Goal: Check status: Check status

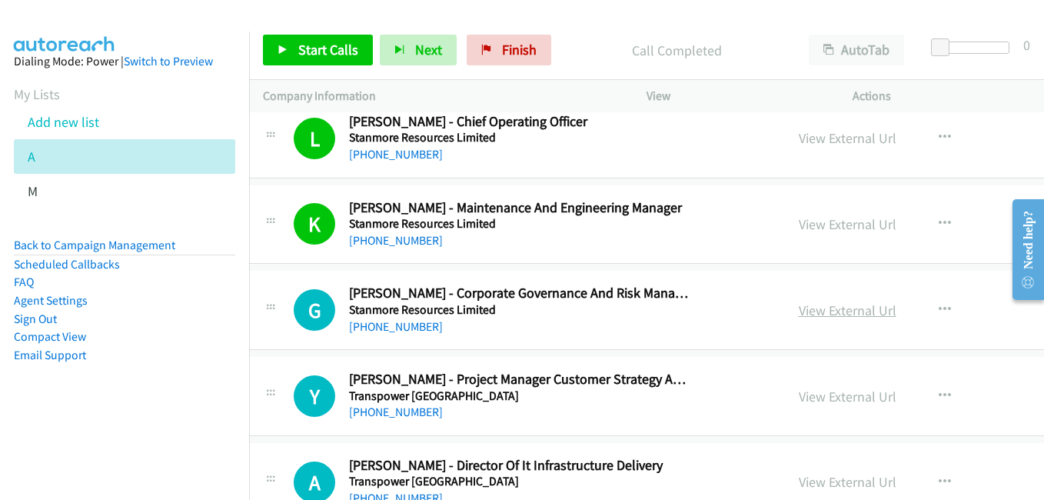
click at [799, 306] on link "View External Url" at bounding box center [848, 310] width 98 height 18
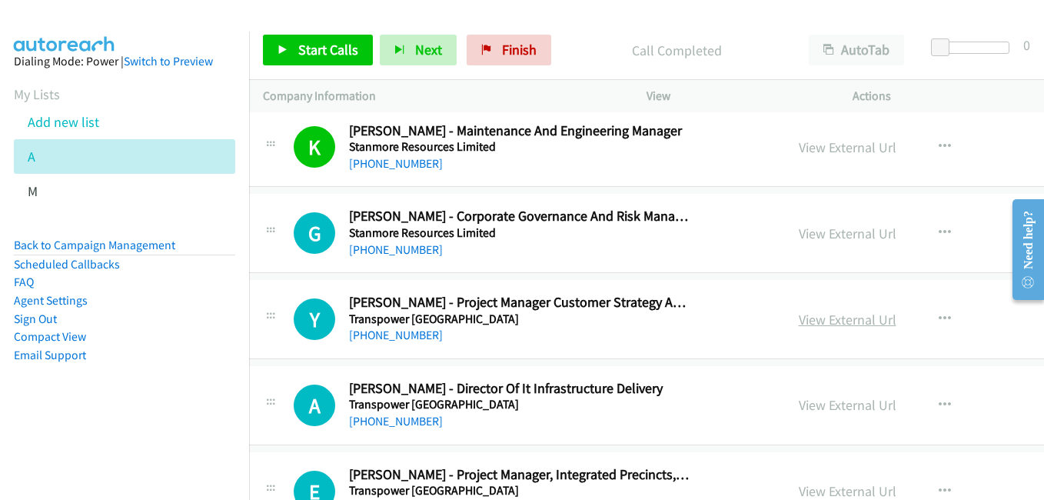
click at [799, 323] on link "View External Url" at bounding box center [848, 320] width 98 height 18
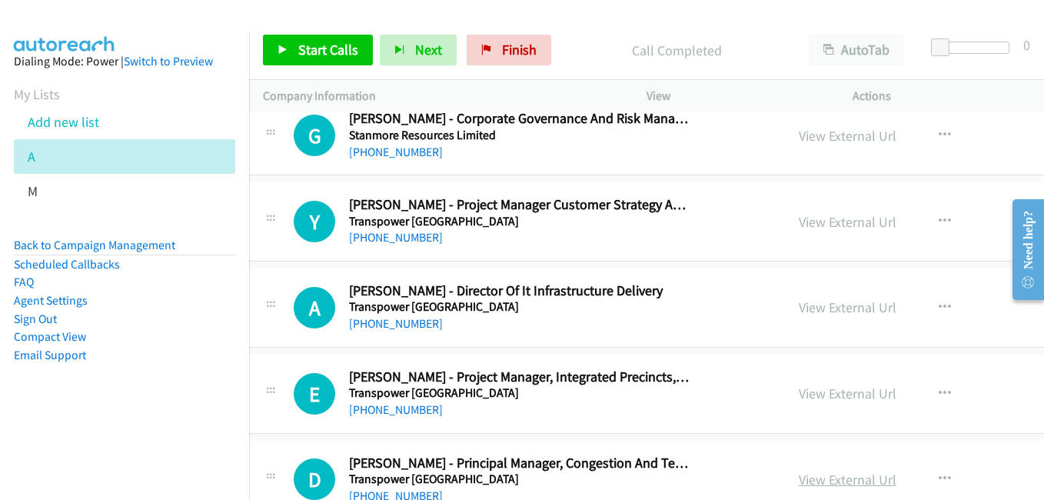
scroll to position [13915, 15]
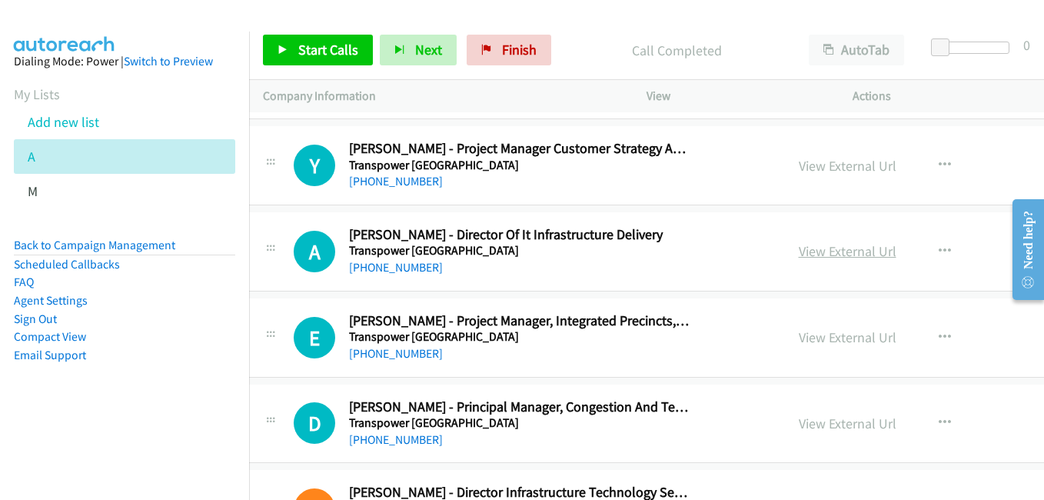
click at [799, 251] on link "View External Url" at bounding box center [848, 251] width 98 height 18
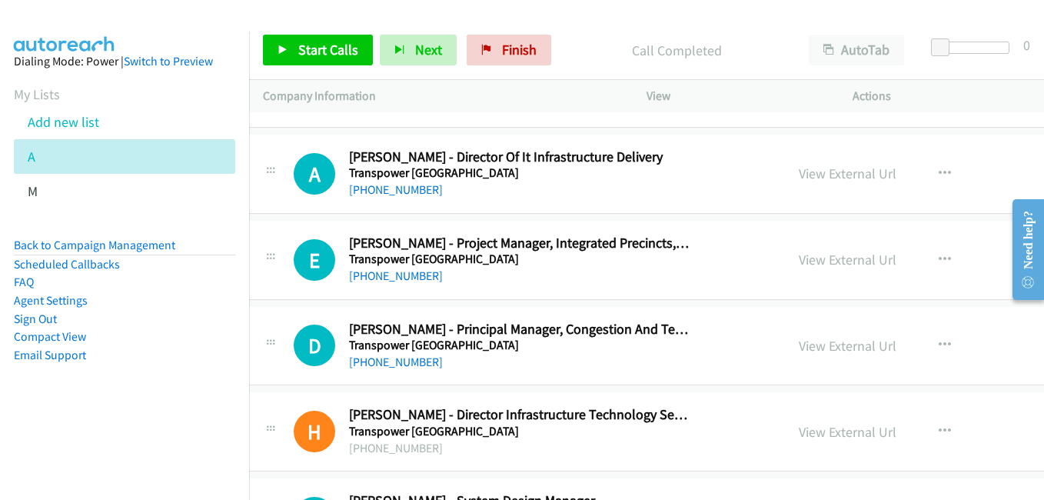
scroll to position [14068, 15]
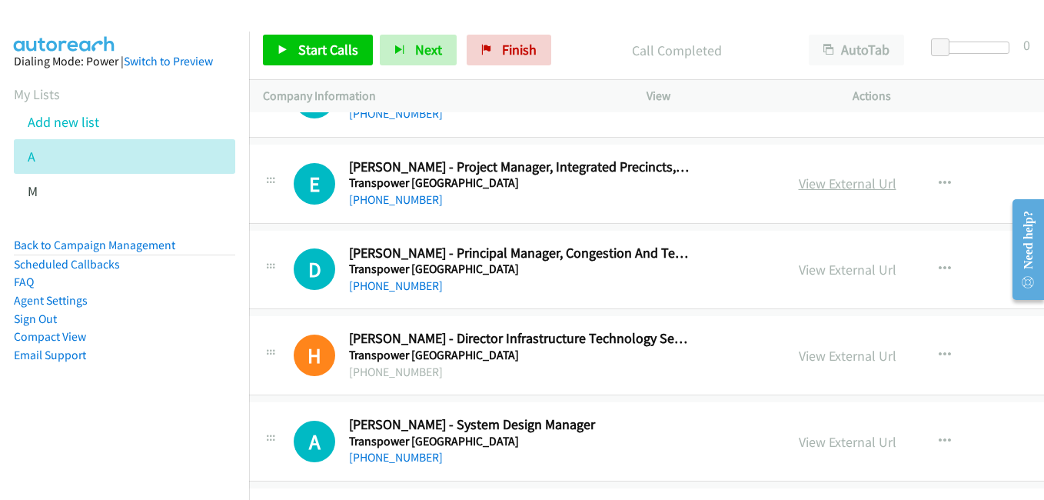
click at [799, 184] on link "View External Url" at bounding box center [848, 184] width 98 height 18
click at [799, 267] on link "View External Url" at bounding box center [848, 270] width 98 height 18
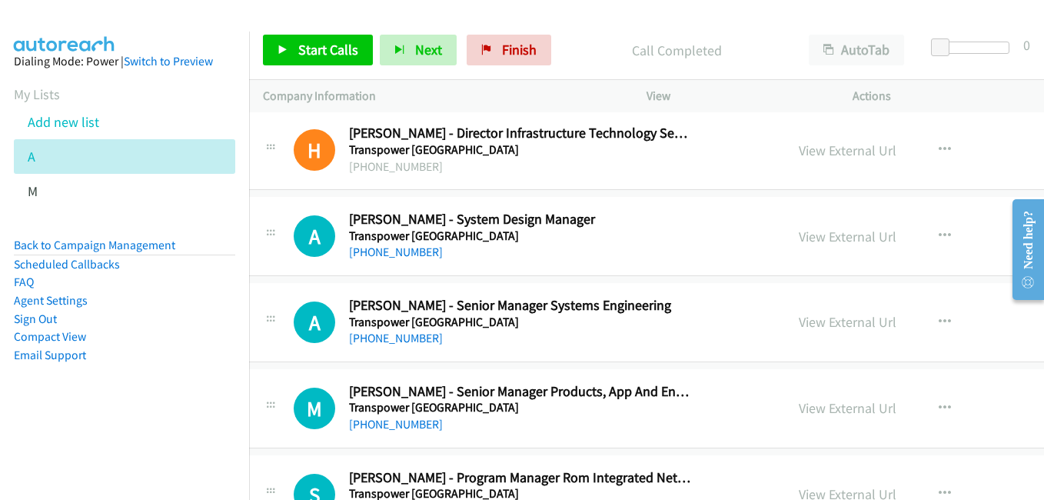
scroll to position [14299, 15]
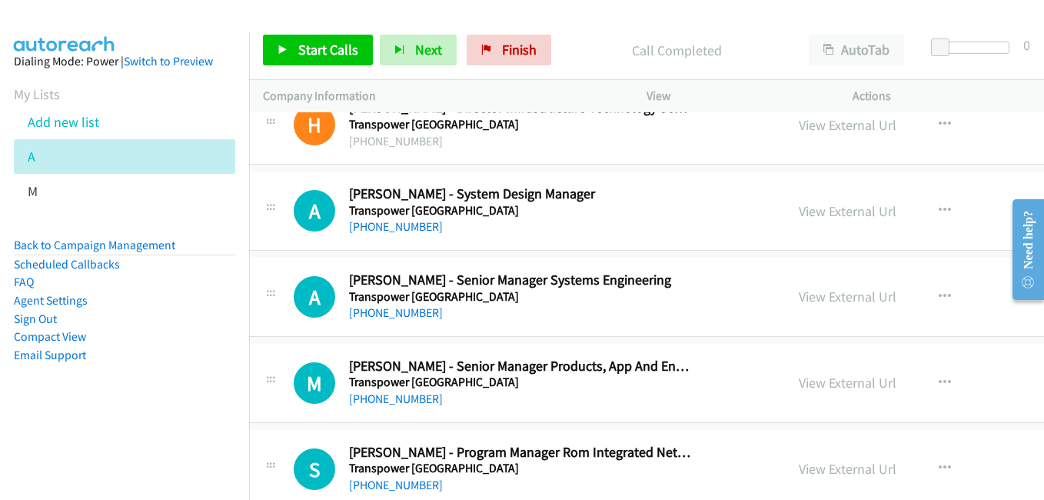
drag, startPoint x: 763, startPoint y: 288, endPoint x: 672, endPoint y: 251, distance: 97.9
click at [799, 288] on link "View External Url" at bounding box center [848, 297] width 98 height 18
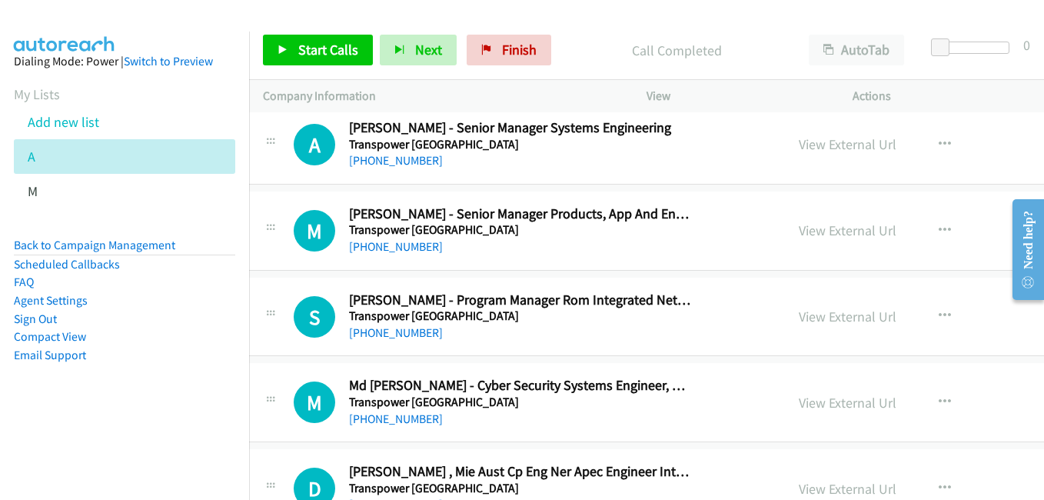
scroll to position [14453, 15]
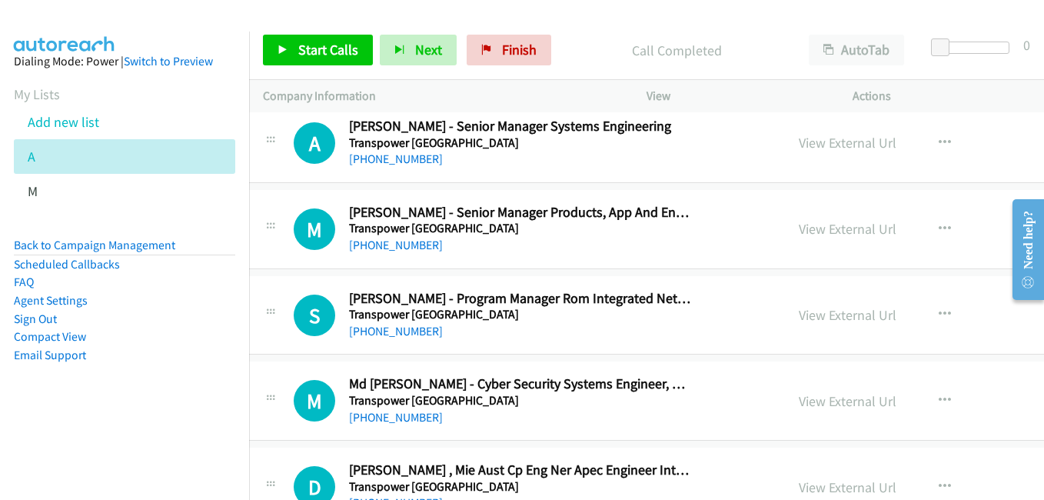
drag, startPoint x: 779, startPoint y: 228, endPoint x: 851, endPoint y: 308, distance: 107.8
click at [799, 228] on link "View External Url" at bounding box center [848, 229] width 98 height 18
click at [799, 317] on link "View External Url" at bounding box center [848, 315] width 98 height 18
click at [799, 404] on link "View External Url" at bounding box center [848, 401] width 98 height 18
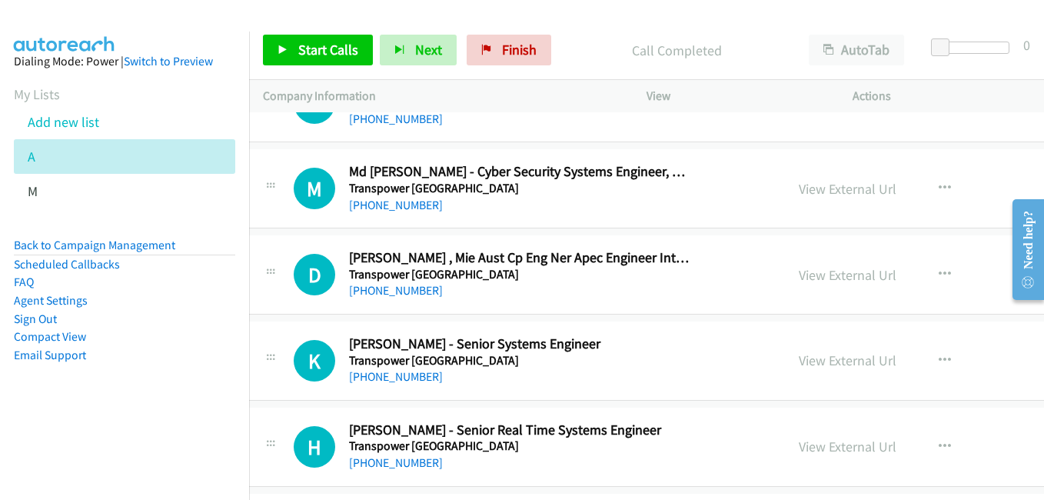
scroll to position [14683, 15]
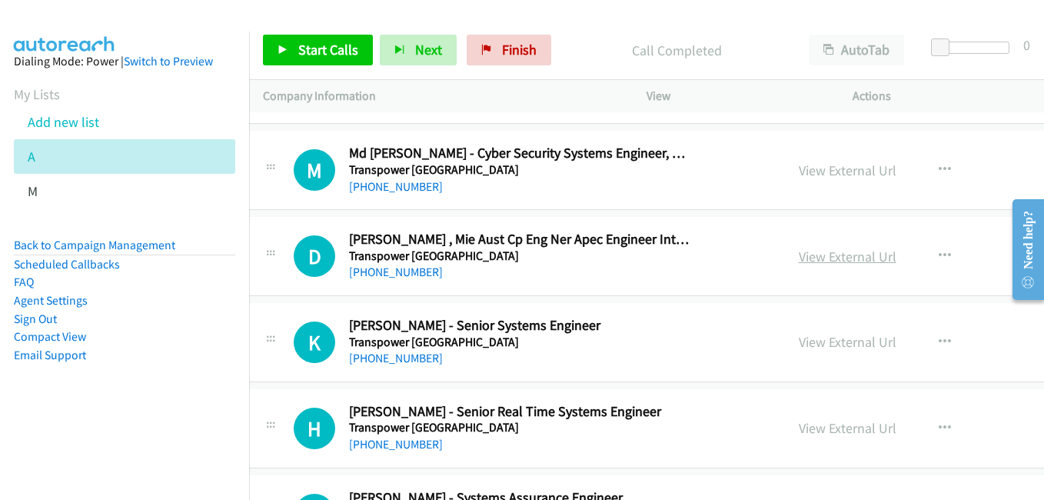
click at [799, 260] on link "View External Url" at bounding box center [848, 257] width 98 height 18
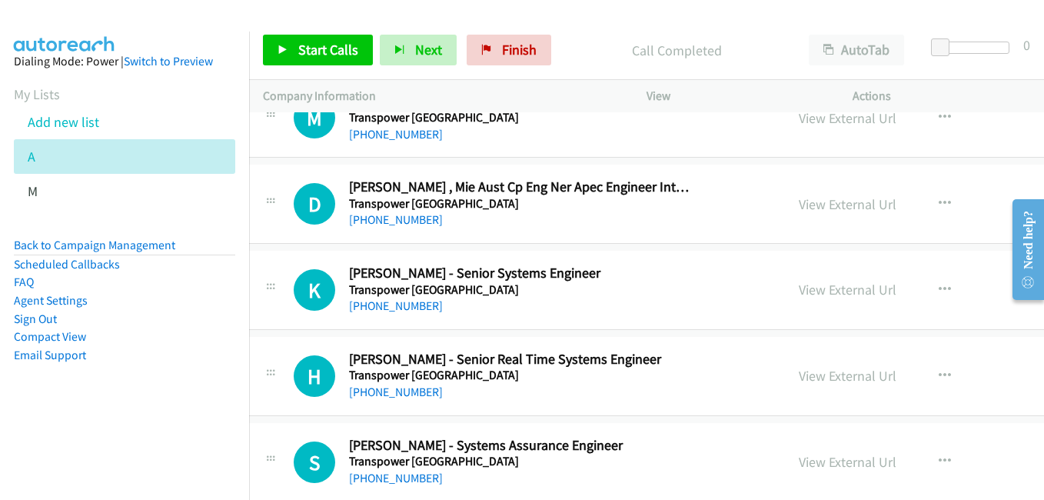
scroll to position [14760, 15]
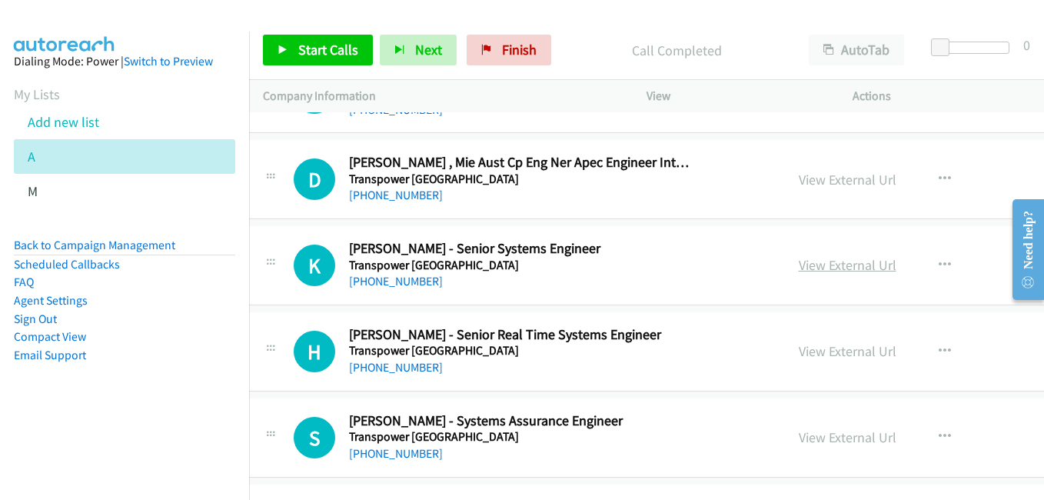
click at [799, 261] on link "View External Url" at bounding box center [848, 265] width 98 height 18
click at [799, 351] on link "View External Url" at bounding box center [848, 351] width 98 height 18
click at [799, 438] on link "View External Url" at bounding box center [848, 437] width 98 height 18
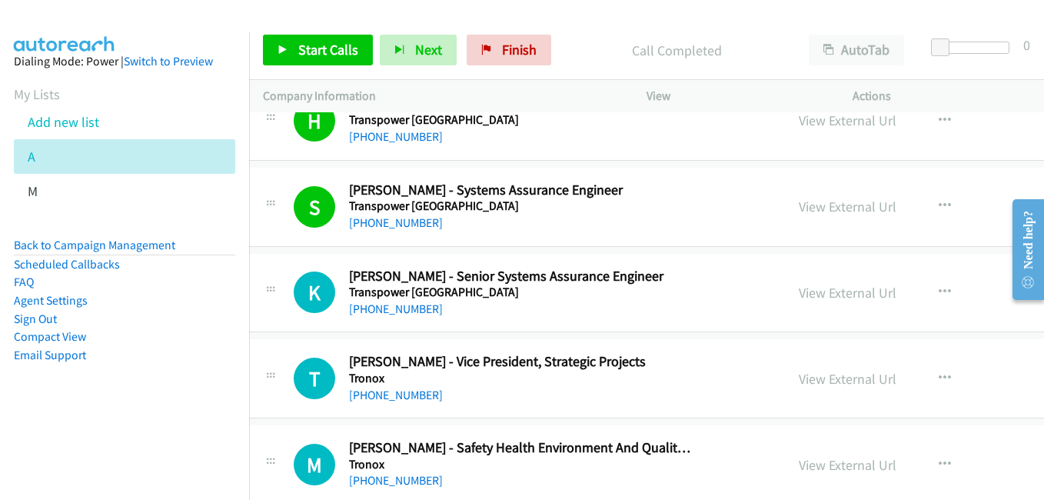
scroll to position [15068, 15]
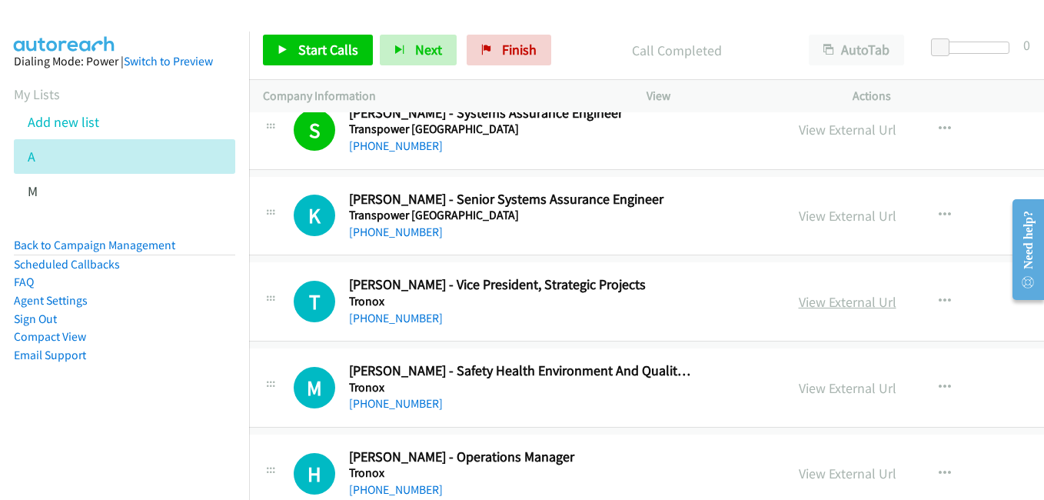
click at [799, 298] on link "View External Url" at bounding box center [848, 302] width 98 height 18
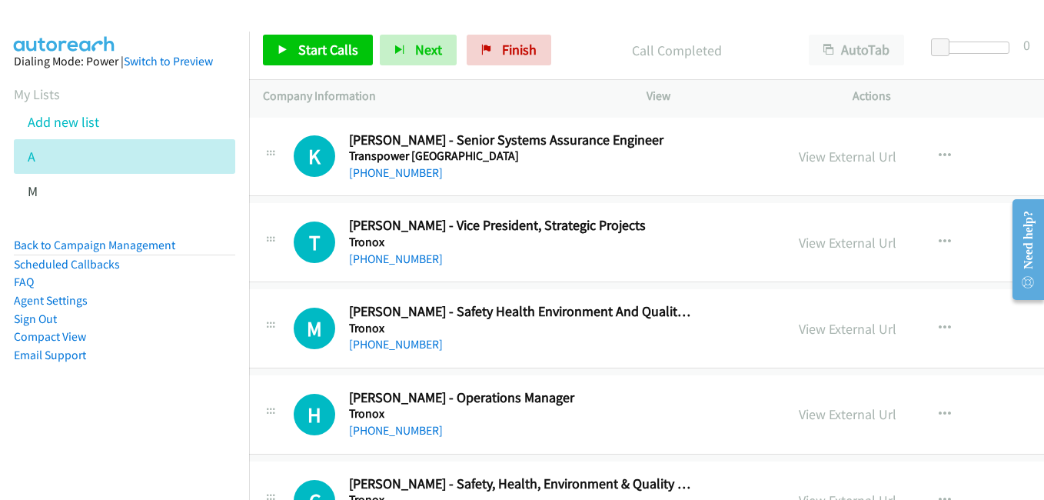
scroll to position [15145, 15]
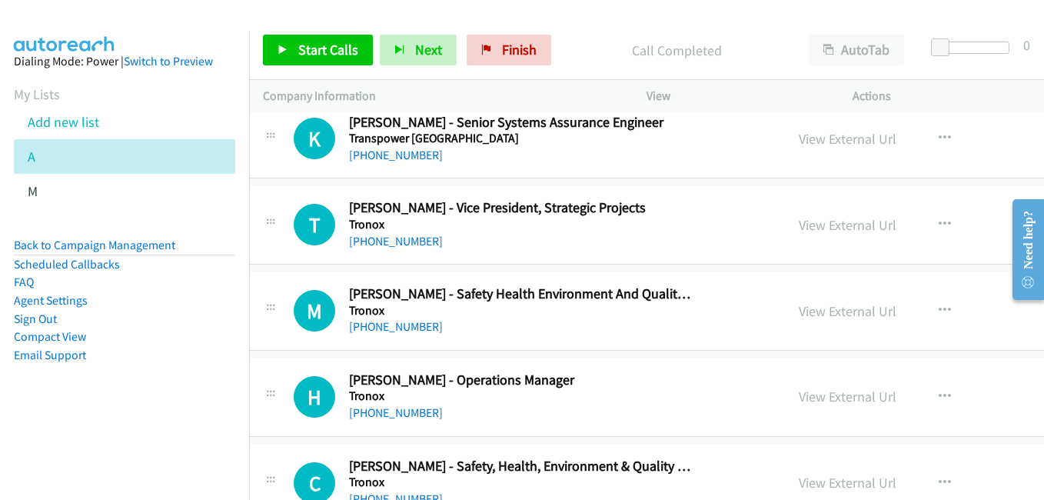
click at [803, 306] on link "View External Url" at bounding box center [848, 311] width 98 height 18
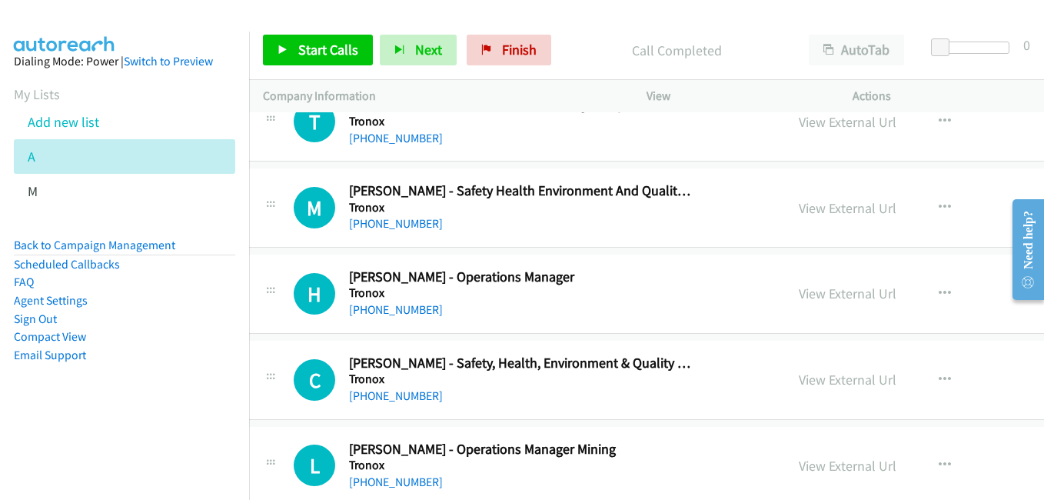
scroll to position [15298, 15]
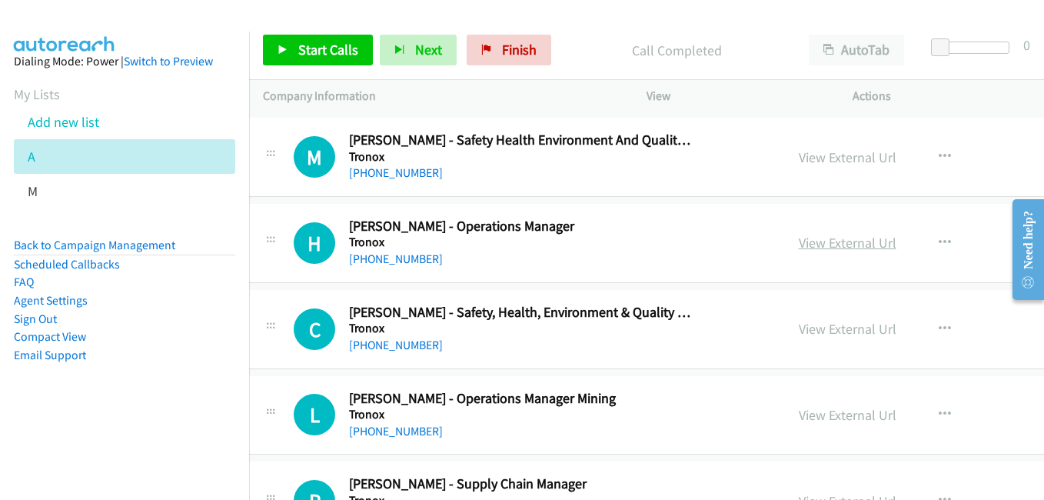
drag, startPoint x: 780, startPoint y: 245, endPoint x: 752, endPoint y: 238, distance: 28.5
click at [799, 245] on link "View External Url" at bounding box center [848, 243] width 98 height 18
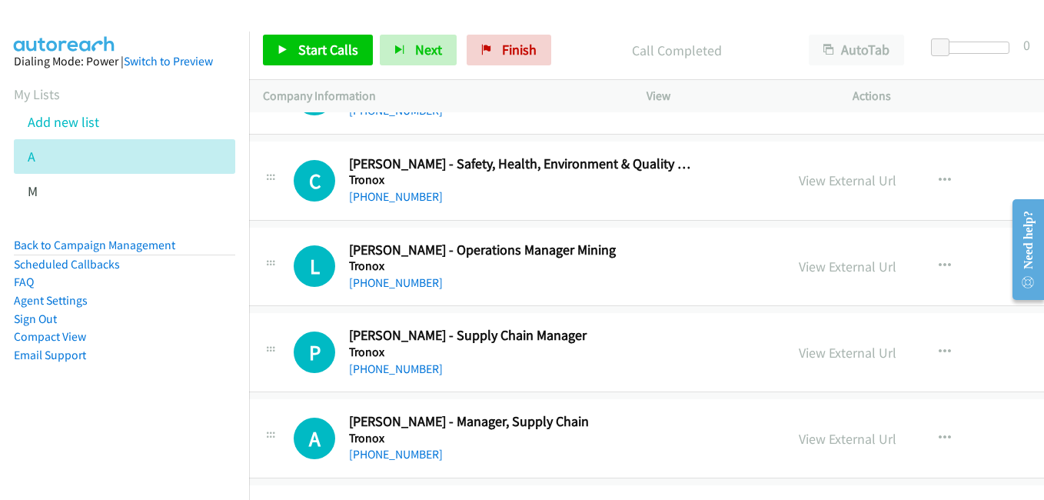
scroll to position [15452, 15]
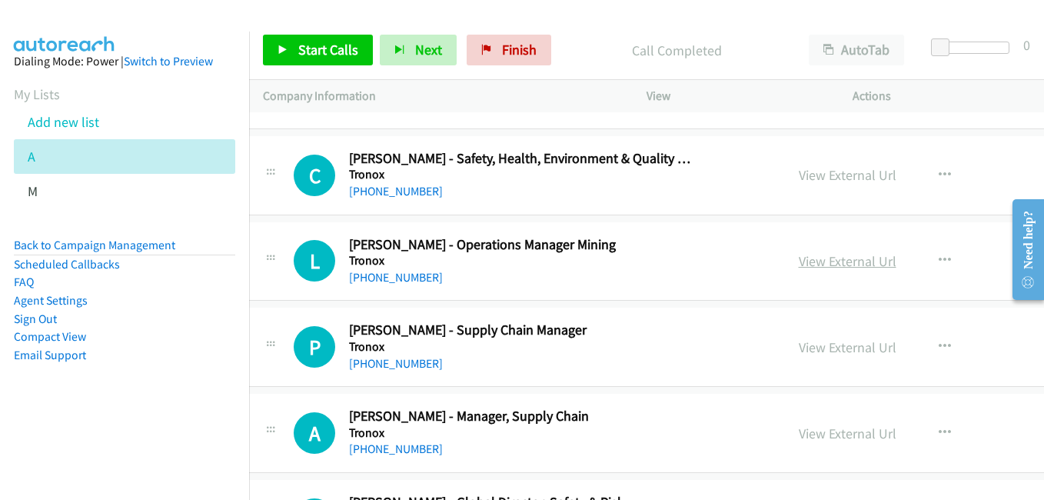
click at [799, 267] on link "View External Url" at bounding box center [848, 261] width 98 height 18
drag, startPoint x: 773, startPoint y: 350, endPoint x: 733, endPoint y: 329, distance: 45.0
click at [799, 350] on link "View External Url" at bounding box center [848, 347] width 98 height 18
drag, startPoint x: 783, startPoint y: 431, endPoint x: 731, endPoint y: 403, distance: 59.1
click at [799, 431] on link "View External Url" at bounding box center [848, 433] width 98 height 18
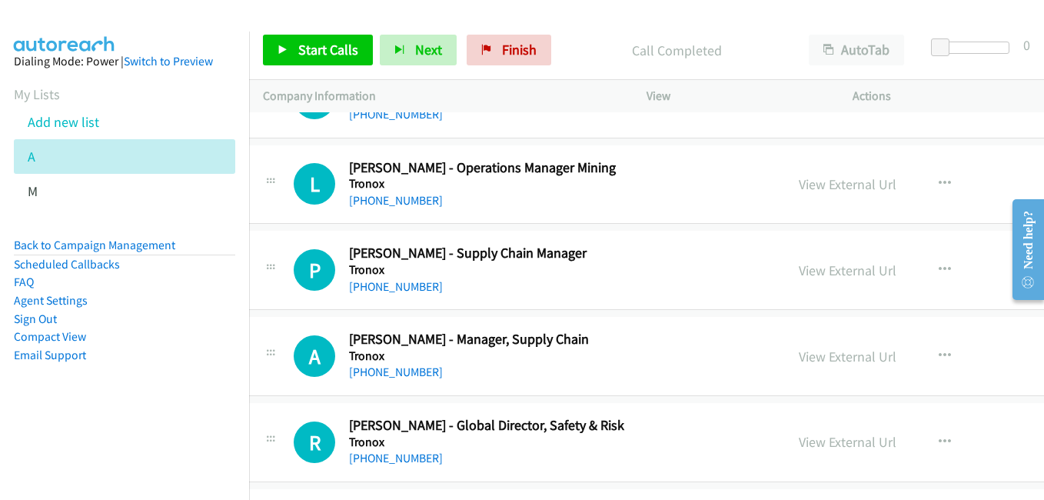
scroll to position [15683, 15]
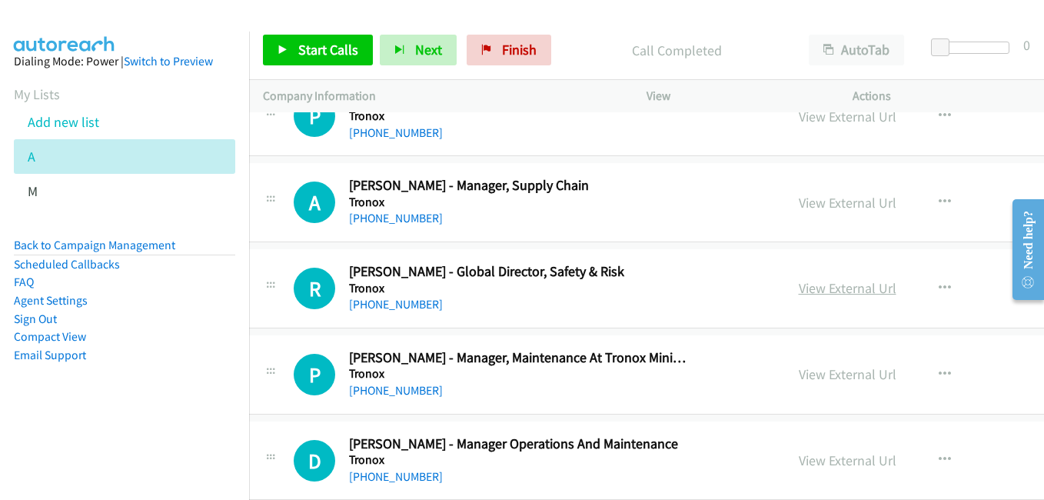
click at [799, 284] on link "View External Url" at bounding box center [848, 288] width 98 height 18
drag, startPoint x: 765, startPoint y: 372, endPoint x: 736, endPoint y: 357, distance: 32.7
click at [799, 372] on link "View External Url" at bounding box center [848, 374] width 98 height 18
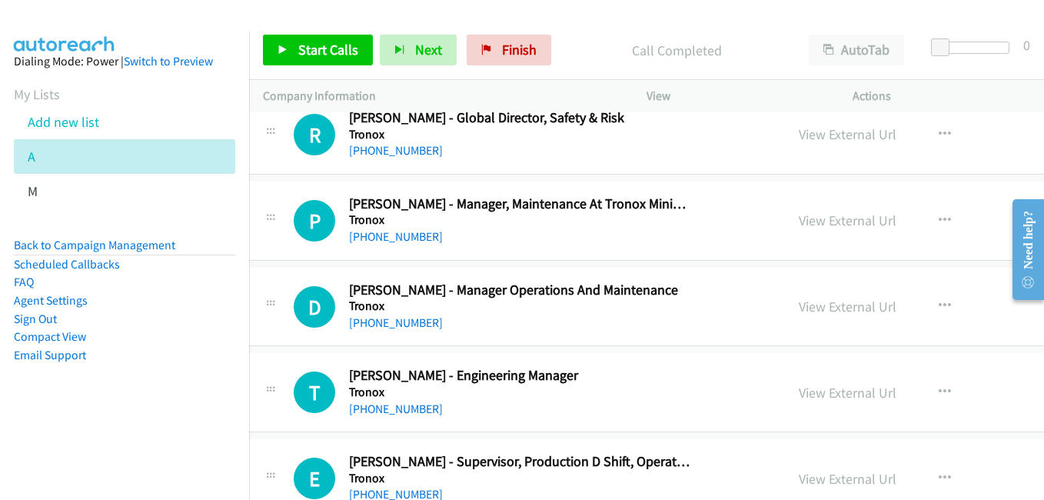
scroll to position [15913, 15]
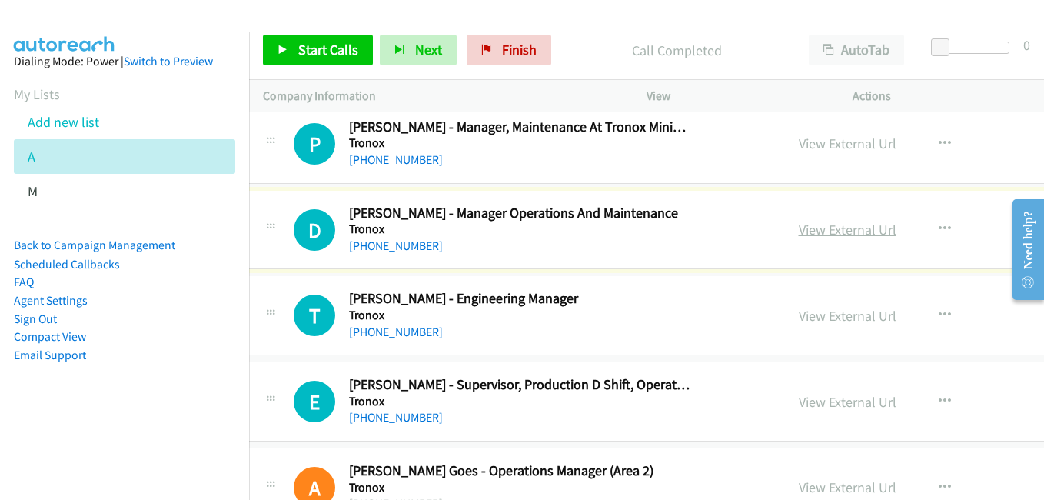
click at [799, 231] on link "View External Url" at bounding box center [848, 230] width 98 height 18
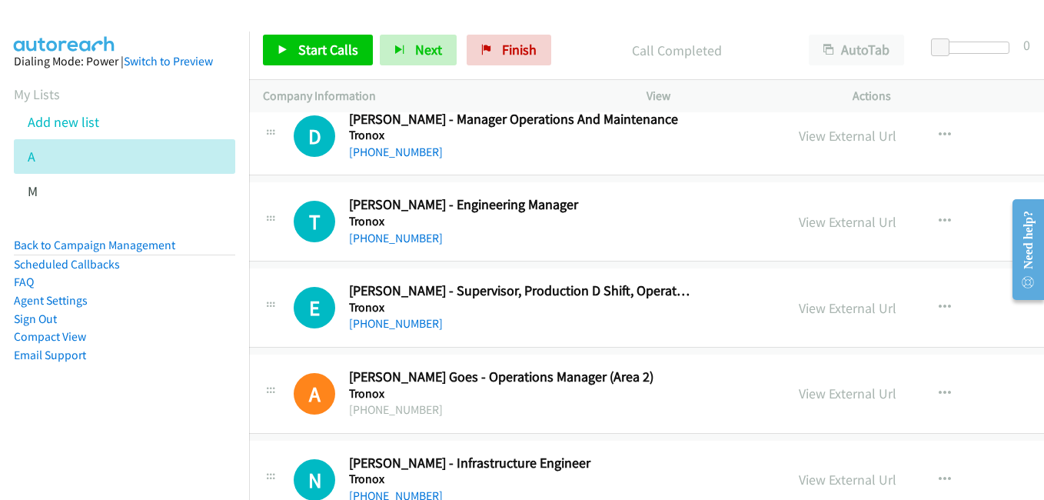
scroll to position [15990, 15]
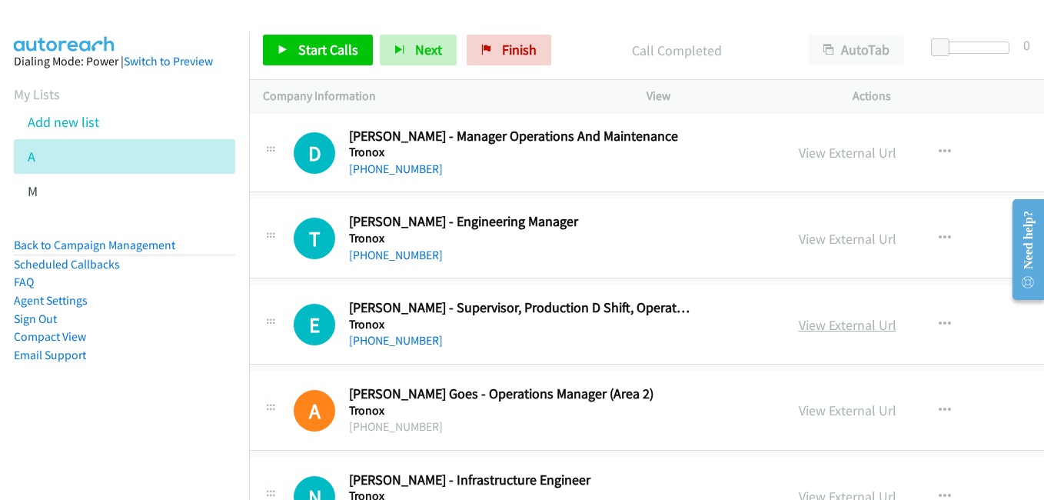
click at [799, 324] on link "View External Url" at bounding box center [848, 325] width 98 height 18
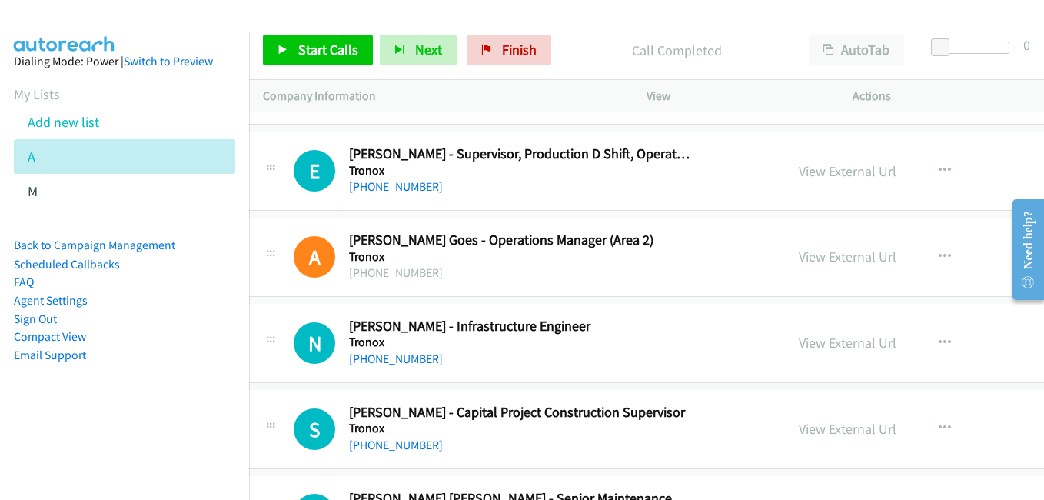
scroll to position [16221, 15]
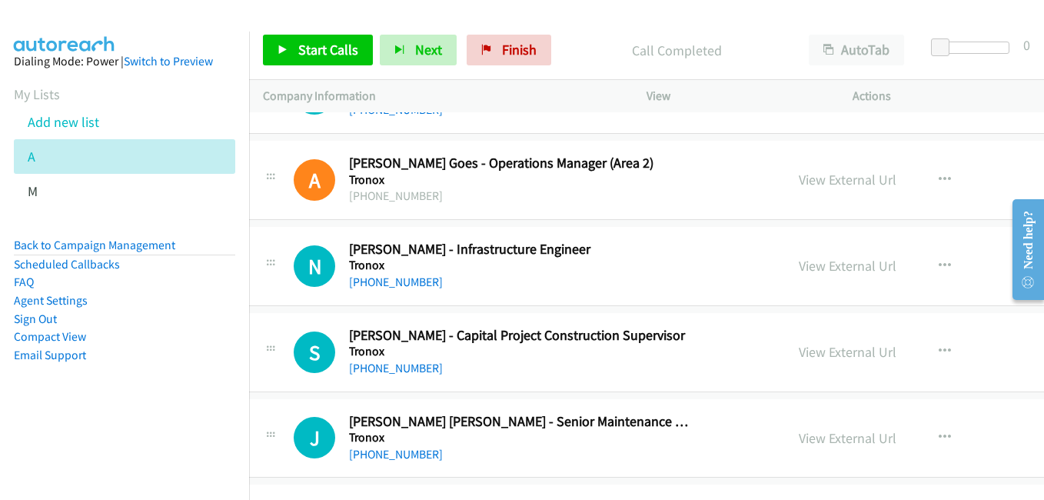
click at [799, 263] on link "View External Url" at bounding box center [848, 266] width 98 height 18
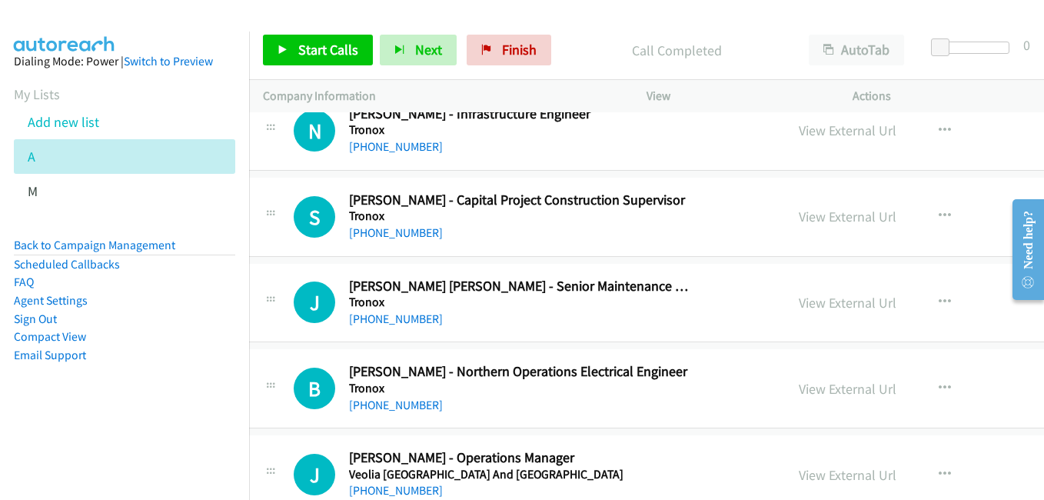
scroll to position [16375, 15]
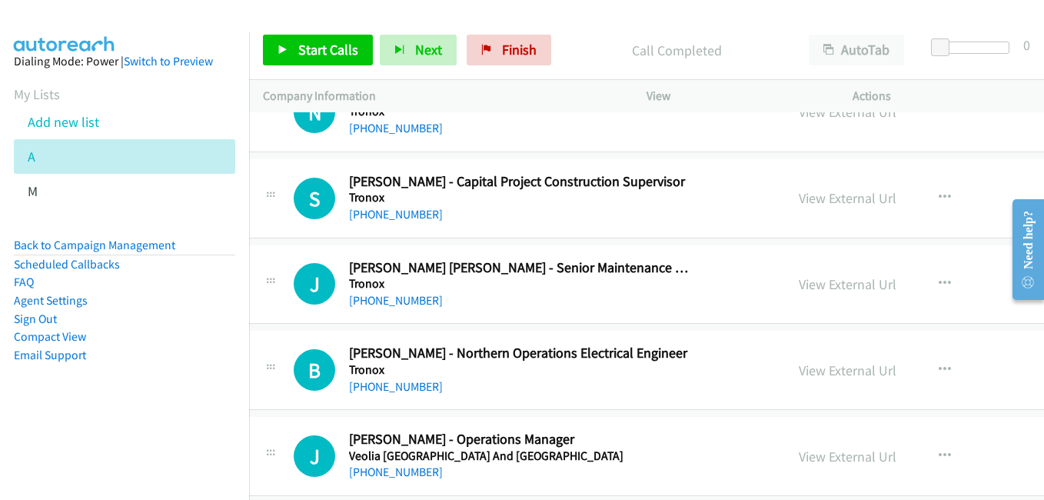
drag, startPoint x: 777, startPoint y: 282, endPoint x: 706, endPoint y: 230, distance: 87.9
click at [799, 282] on link "View External Url" at bounding box center [848, 284] width 98 height 18
drag, startPoint x: 784, startPoint y: 361, endPoint x: 775, endPoint y: 361, distance: 9.3
click at [799, 361] on link "View External Url" at bounding box center [848, 370] width 98 height 18
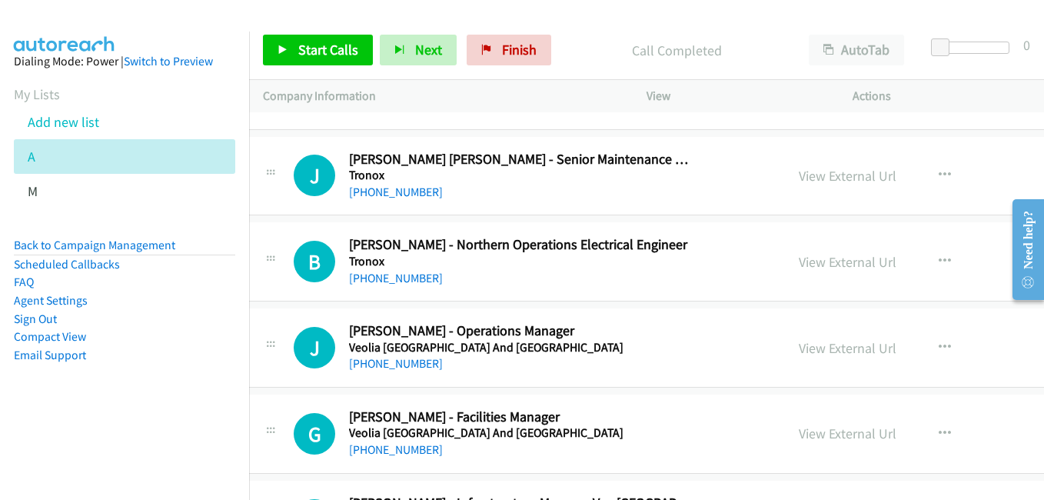
scroll to position [16605, 15]
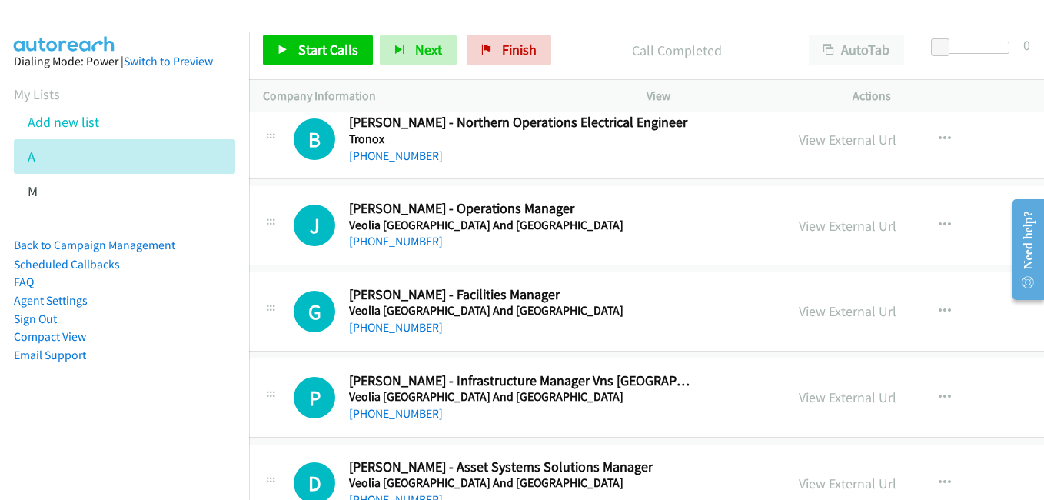
drag, startPoint x: 758, startPoint y: 224, endPoint x: 298, endPoint y: 52, distance: 490.9
click at [799, 224] on link "View External Url" at bounding box center [848, 226] width 98 height 18
drag, startPoint x: 770, startPoint y: 308, endPoint x: 192, endPoint y: 0, distance: 654.5
click at [799, 316] on link "View External Url" at bounding box center [848, 311] width 98 height 18
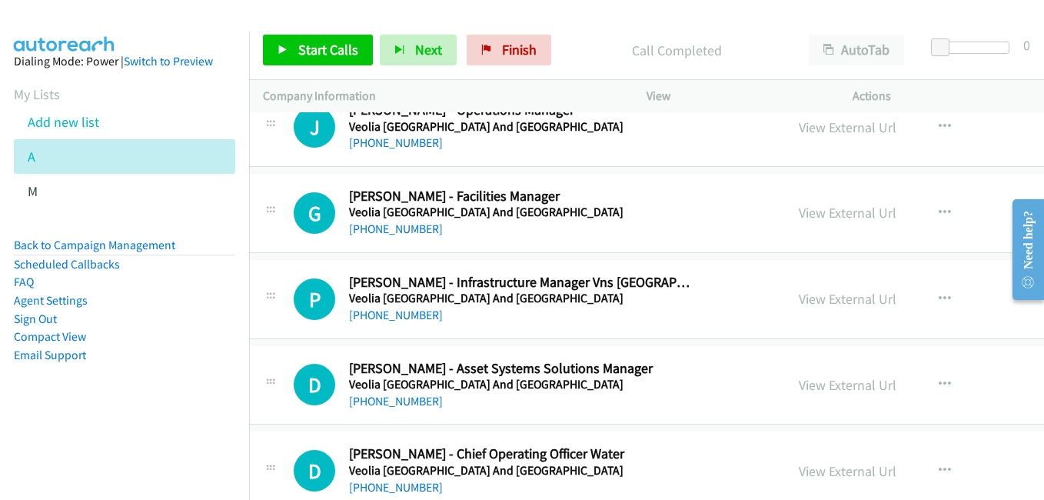
scroll to position [16759, 15]
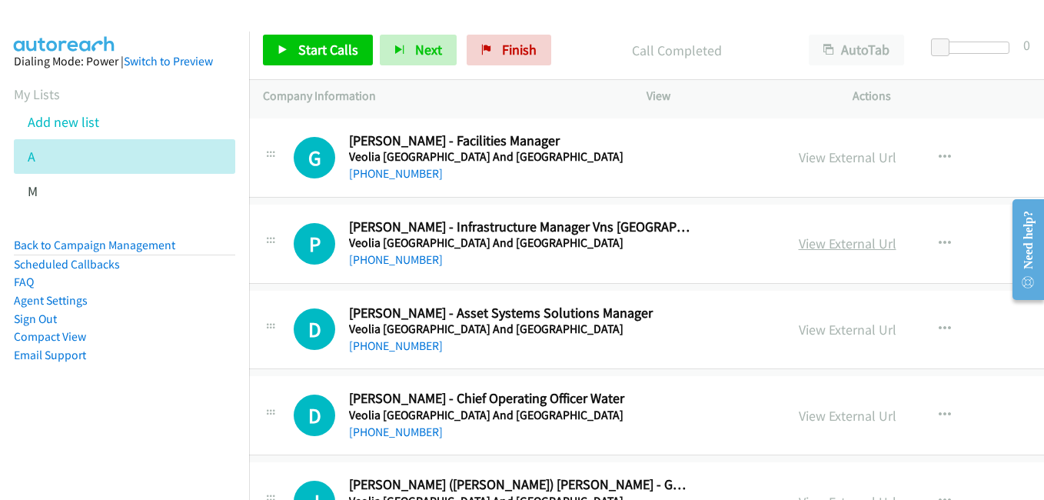
click at [799, 244] on link "View External Url" at bounding box center [848, 243] width 98 height 18
drag, startPoint x: 776, startPoint y: 327, endPoint x: 760, endPoint y: 324, distance: 15.7
click at [799, 327] on link "View External Url" at bounding box center [848, 330] width 98 height 18
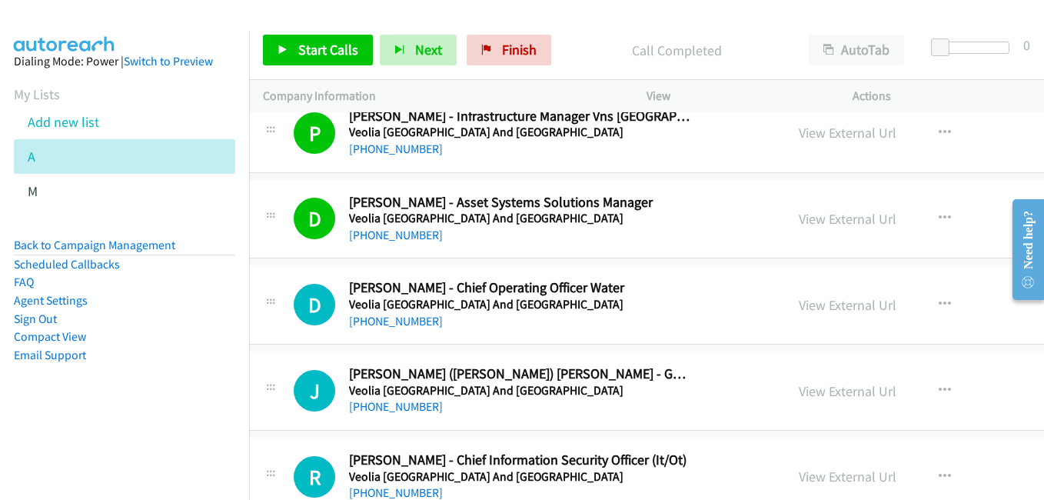
scroll to position [16913, 15]
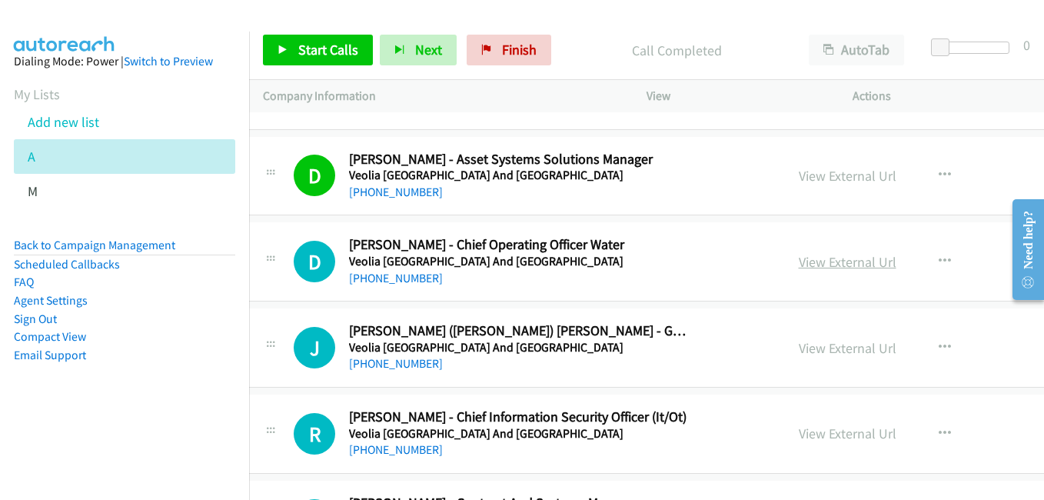
click at [799, 263] on link "View External Url" at bounding box center [848, 262] width 98 height 18
drag, startPoint x: 801, startPoint y: 343, endPoint x: 780, endPoint y: 335, distance: 22.1
click at [801, 343] on link "View External Url" at bounding box center [848, 348] width 98 height 18
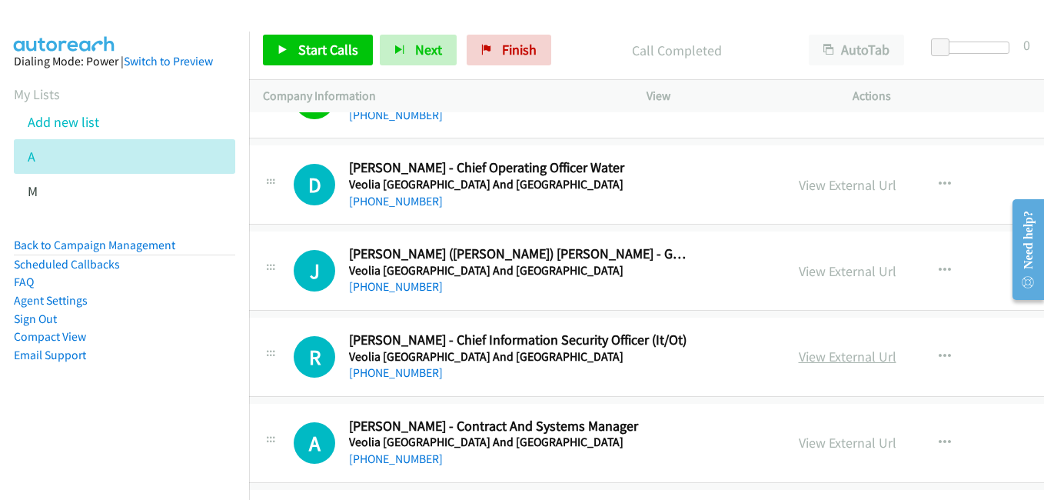
click at [799, 351] on link "View External Url" at bounding box center [848, 356] width 98 height 18
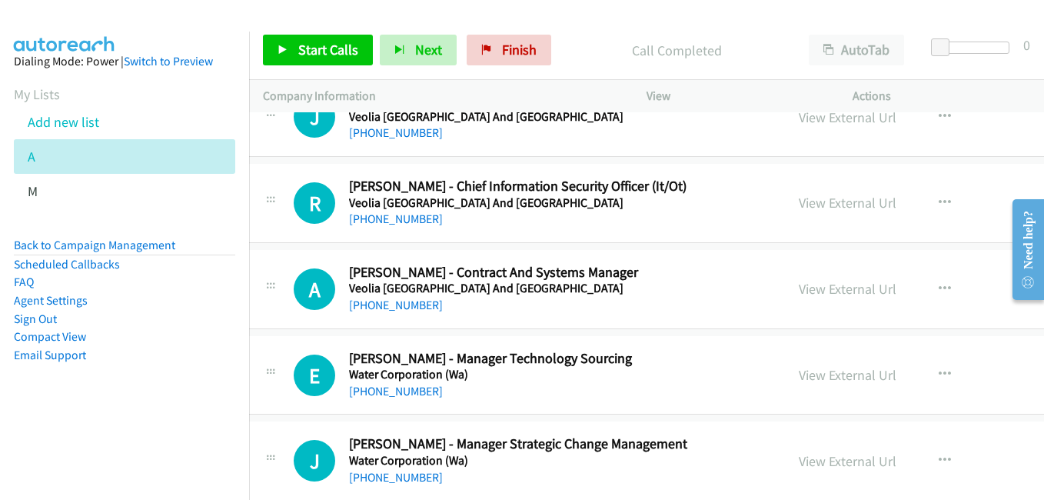
scroll to position [17220, 15]
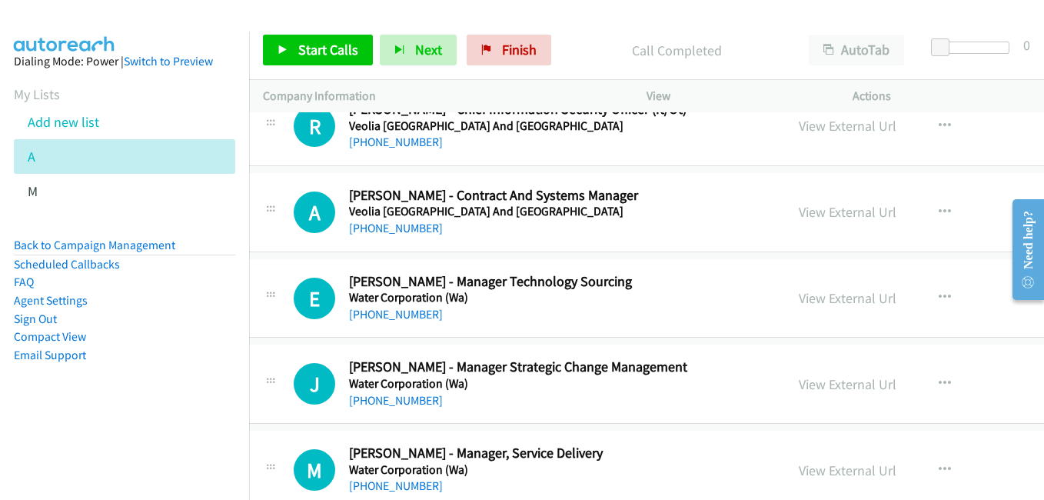
drag, startPoint x: 780, startPoint y: 212, endPoint x: 750, endPoint y: 201, distance: 32.8
click at [799, 212] on link "View External Url" at bounding box center [848, 212] width 98 height 18
drag, startPoint x: 751, startPoint y: 301, endPoint x: 483, endPoint y: 158, distance: 304.4
click at [799, 301] on link "View External Url" at bounding box center [848, 298] width 98 height 18
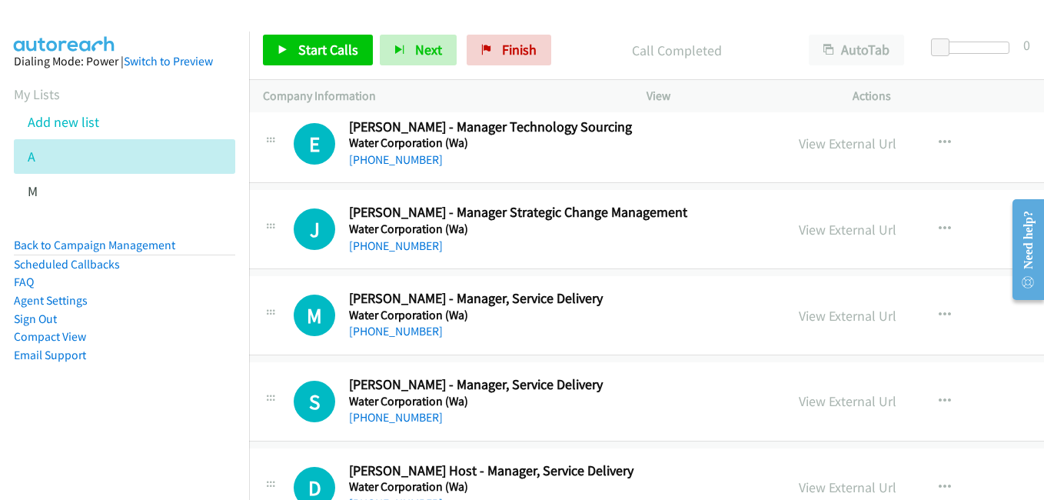
scroll to position [17451, 15]
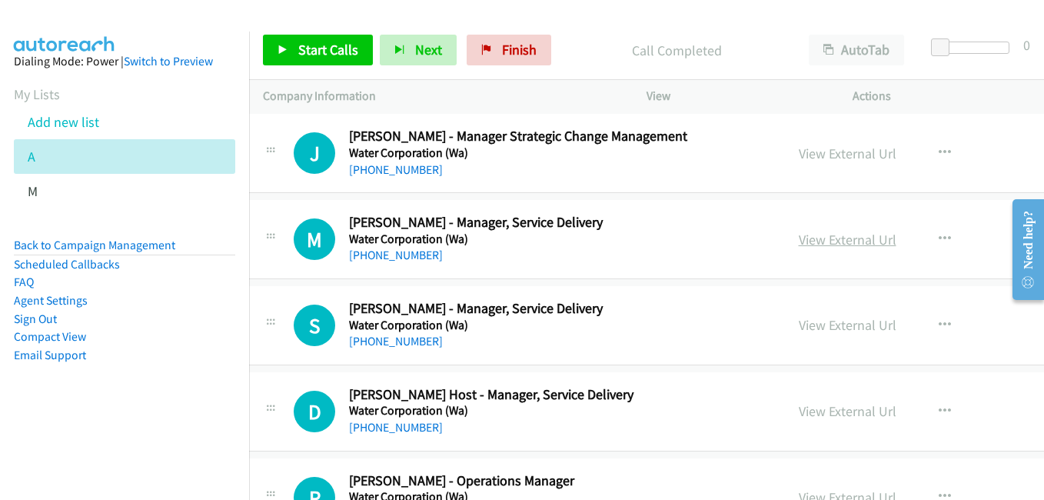
drag, startPoint x: 783, startPoint y: 238, endPoint x: 763, endPoint y: 235, distance: 20.9
click at [799, 238] on link "View External Url" at bounding box center [848, 240] width 98 height 18
drag, startPoint x: 773, startPoint y: 328, endPoint x: 710, endPoint y: 312, distance: 64.3
click at [799, 328] on link "View External Url" at bounding box center [848, 325] width 98 height 18
click at [799, 411] on link "View External Url" at bounding box center [848, 411] width 98 height 18
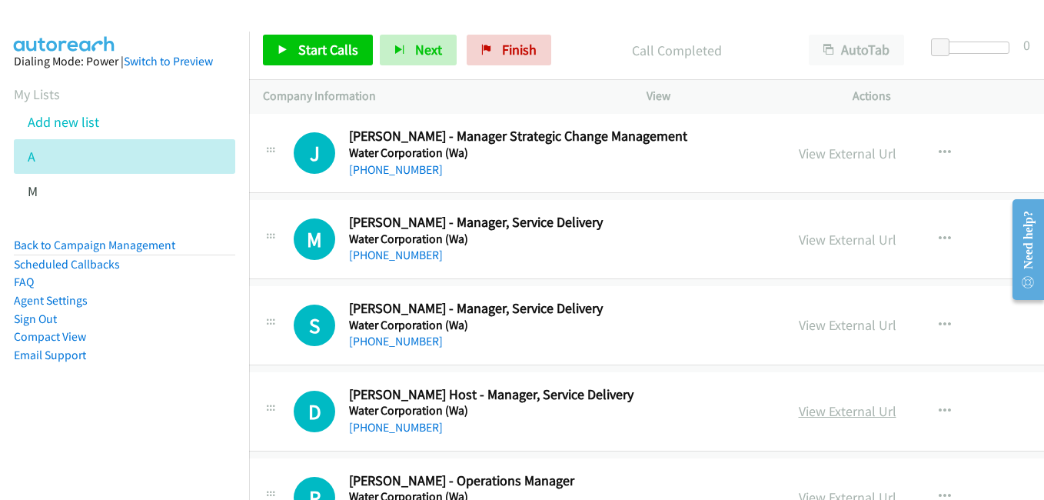
scroll to position [17605, 15]
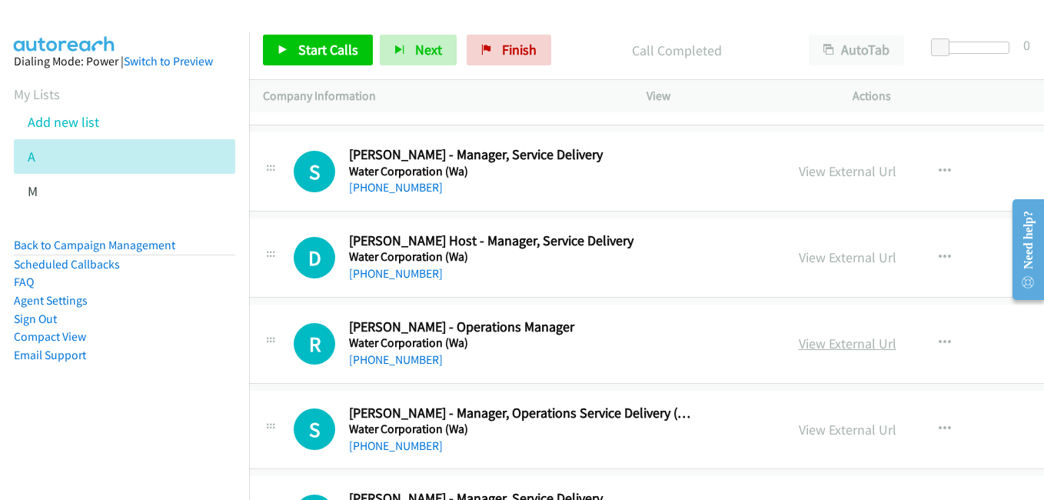
click at [799, 344] on link "View External Url" at bounding box center [848, 343] width 98 height 18
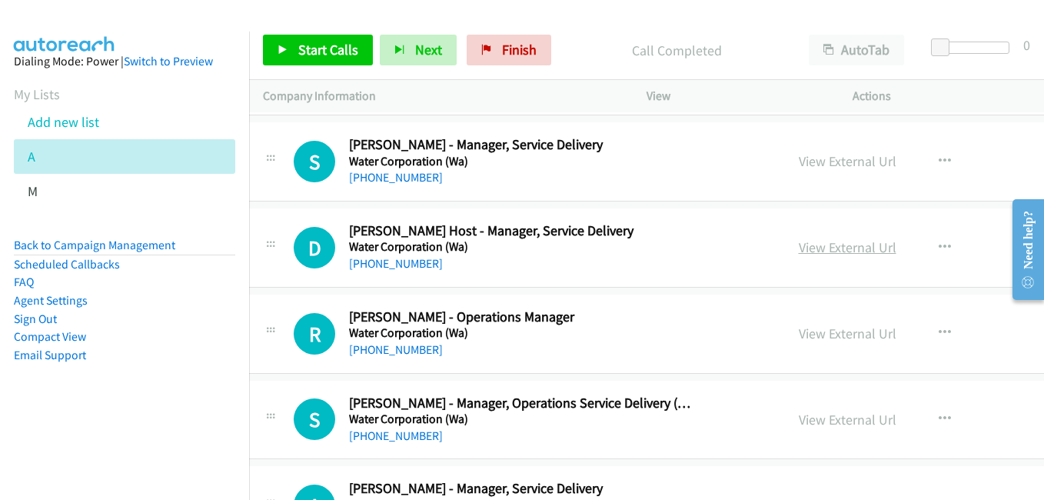
scroll to position [17758, 15]
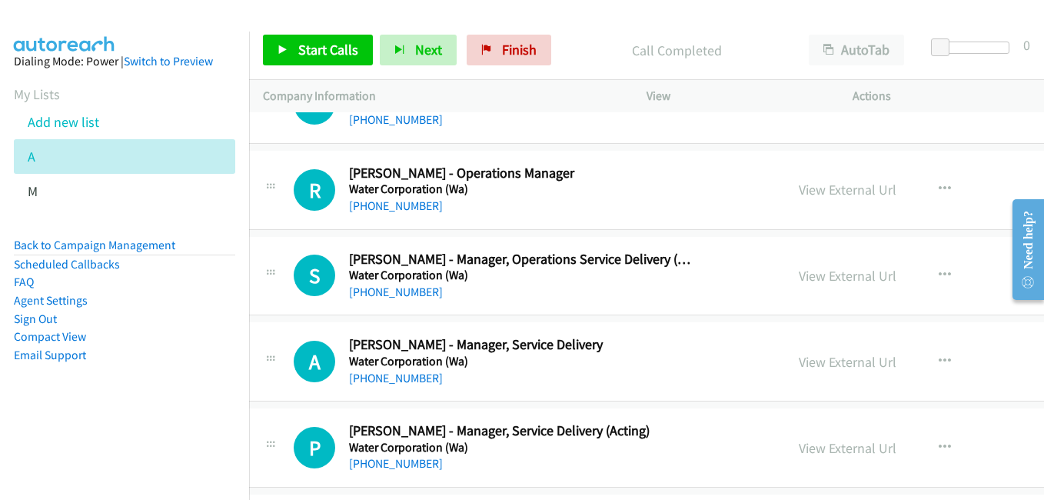
drag, startPoint x: 773, startPoint y: 269, endPoint x: 573, endPoint y: 199, distance: 211.8
click at [799, 269] on link "View External Url" at bounding box center [848, 276] width 98 height 18
drag, startPoint x: 780, startPoint y: 357, endPoint x: 738, endPoint y: 346, distance: 43.1
click at [799, 357] on link "View External Url" at bounding box center [848, 362] width 98 height 18
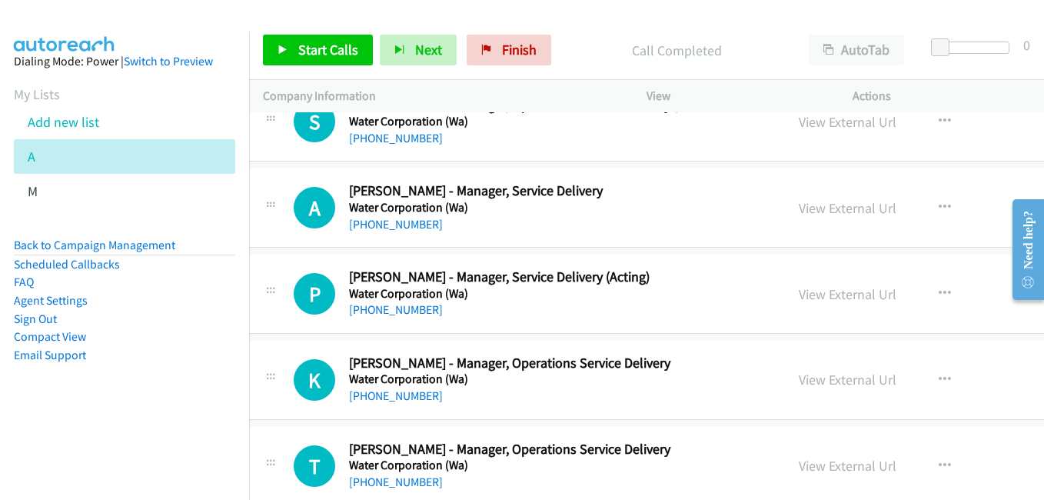
scroll to position [17989, 15]
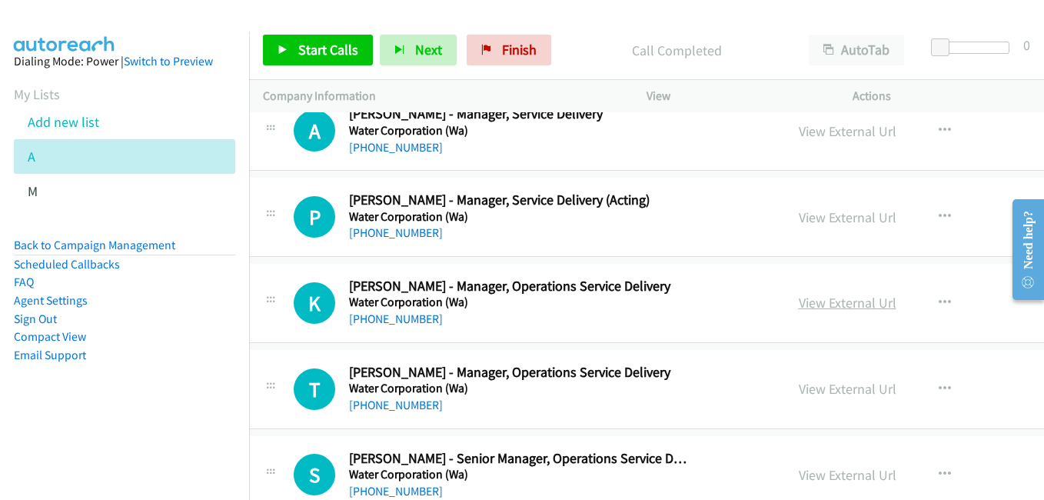
click at [799, 298] on link "View External Url" at bounding box center [848, 303] width 98 height 18
drag, startPoint x: 759, startPoint y: 395, endPoint x: 706, endPoint y: 379, distance: 55.4
click at [799, 395] on link "View External Url" at bounding box center [848, 389] width 98 height 18
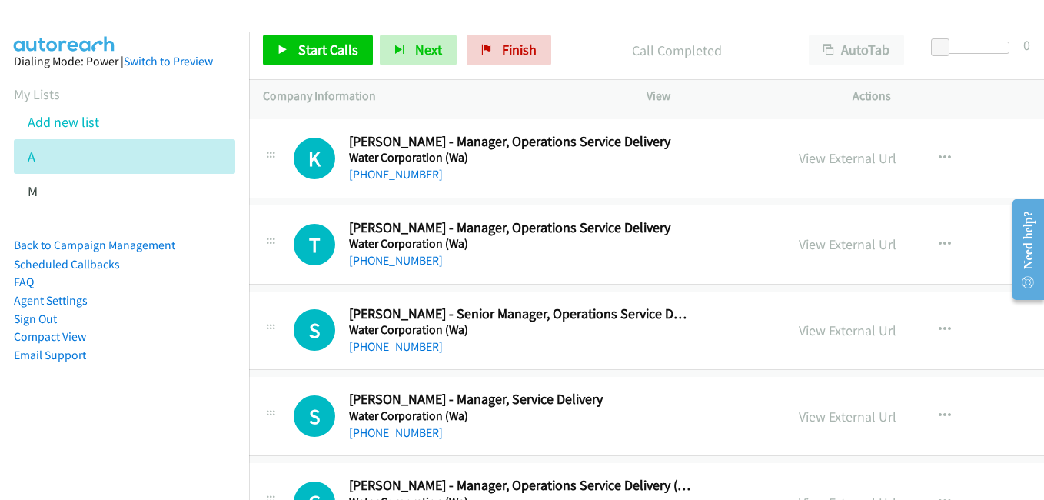
scroll to position [18143, 15]
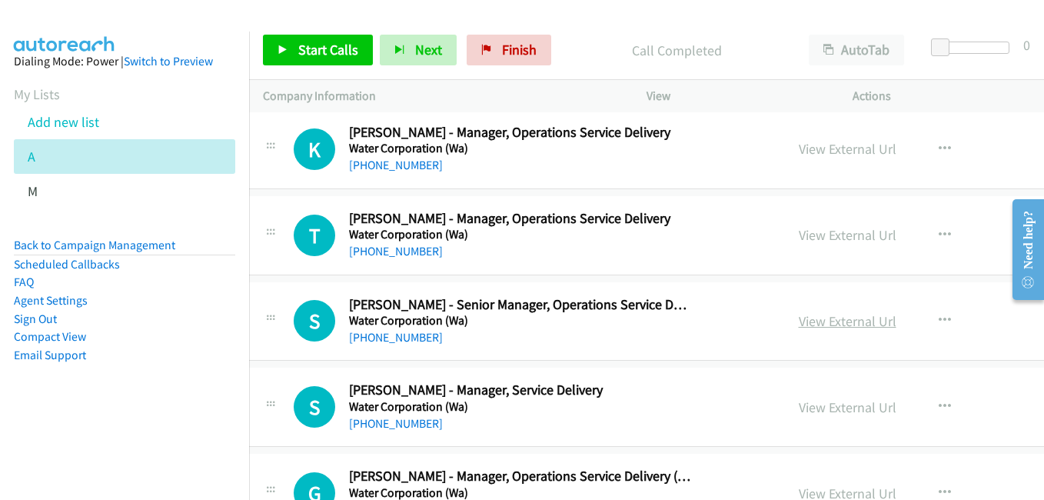
click at [799, 320] on link "View External Url" at bounding box center [848, 321] width 98 height 18
click at [799, 414] on link "View External Url" at bounding box center [848, 407] width 98 height 18
